Goal: Transaction & Acquisition: Subscribe to service/newsletter

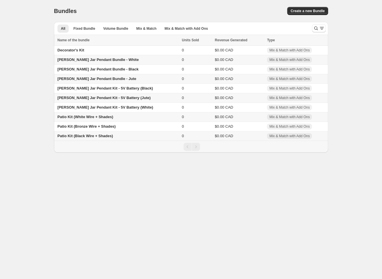
click at [102, 12] on div "Bundles" at bounding box center [116, 11] width 125 height 8
click at [46, 37] on div "Home Bundles Analytics Plan and Billing Bundles. This page is ready Bundles Cre…" at bounding box center [191, 76] width 382 height 152
click at [31, 62] on div "Home Bundles Analytics Plan and Billing Bundles. This page is ready Bundles Cre…" at bounding box center [191, 76] width 382 height 152
click at [28, 41] on div "Home Bundles Analytics Plan and Billing Bundles. This page is ready Bundles Cre…" at bounding box center [191, 76] width 382 height 152
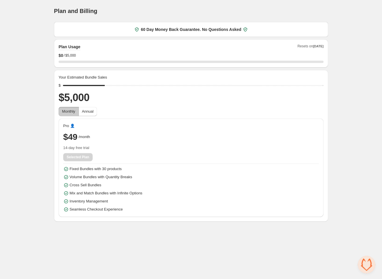
click at [70, 135] on span "$49" at bounding box center [70, 137] width 14 height 12
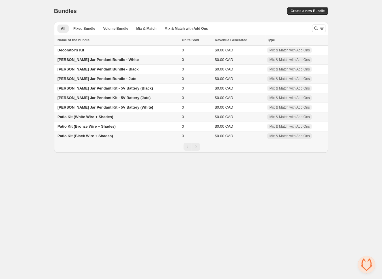
click at [25, 79] on div "Home Bundles Analytics Plan and Billing Bundles. This page is ready Bundles Cre…" at bounding box center [191, 76] width 382 height 152
click at [22, 96] on div "Home Bundles Analytics Plan and Billing Bundles. This page is ready Bundles Cre…" at bounding box center [191, 76] width 382 height 152
click at [43, 33] on div "Home Bundles Analytics Plan and Billing Bundles. This page is ready Bundles Cre…" at bounding box center [191, 76] width 382 height 152
click at [42, 46] on div "Home Bundles Analytics Plan and Billing Bundles. This page is ready Bundles Cre…" at bounding box center [191, 76] width 382 height 152
